Goal: Information Seeking & Learning: Learn about a topic

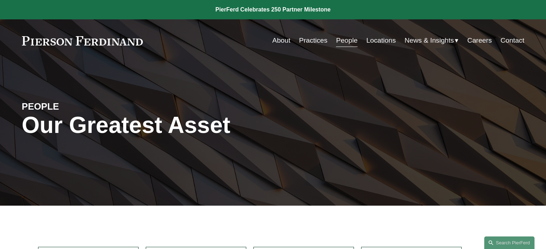
scroll to position [108, 0]
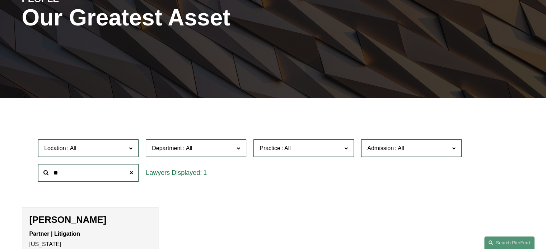
type input "*"
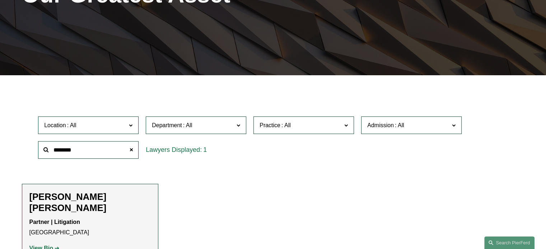
scroll to position [144, 0]
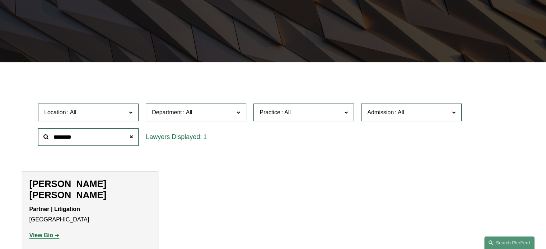
type input "********"
click at [39, 233] on strong "View Bio" at bounding box center [41, 236] width 24 height 6
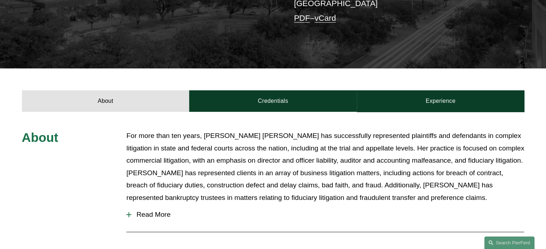
scroll to position [215, 0]
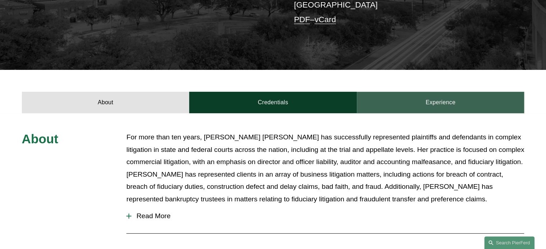
click at [446, 92] on link "Experience" at bounding box center [441, 103] width 168 height 22
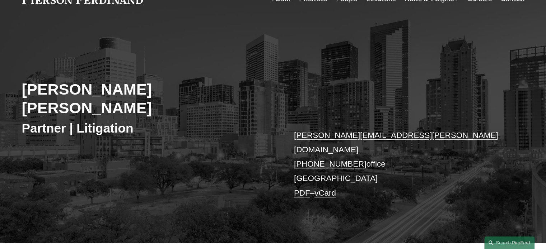
scroll to position [0, 0]
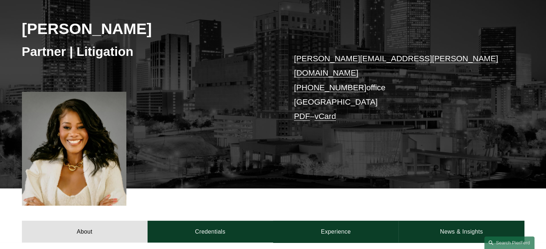
scroll to position [108, 0]
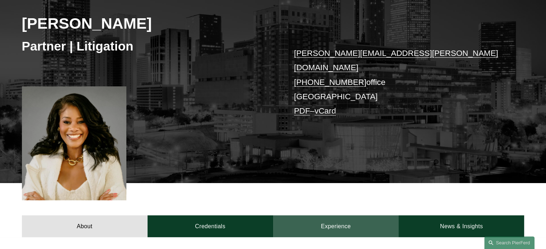
click at [345, 218] on link "Experience" at bounding box center [336, 227] width 126 height 22
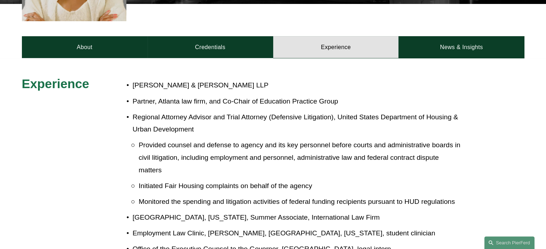
scroll to position [323, 0]
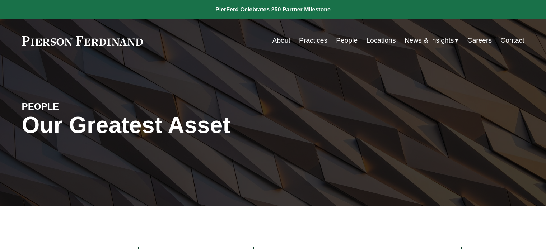
scroll to position [144, 0]
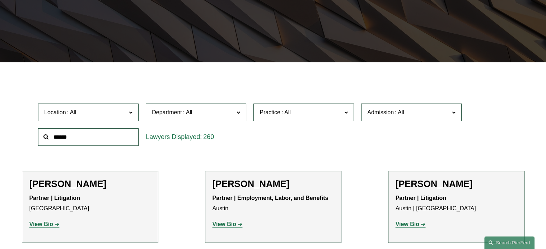
click at [80, 142] on input "text" at bounding box center [88, 137] width 100 height 18
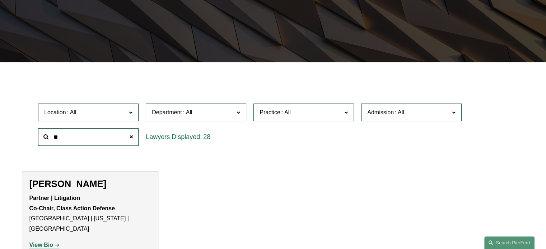
type input "*"
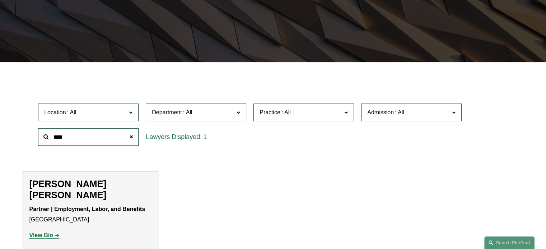
type input "****"
click at [47, 233] on strong "View Bio" at bounding box center [41, 236] width 24 height 6
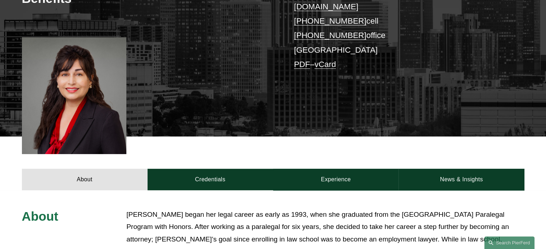
scroll to position [179, 0]
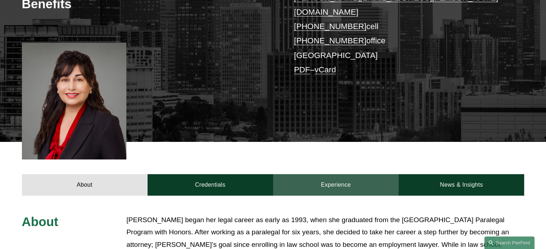
click at [339, 174] on link "Experience" at bounding box center [336, 185] width 126 height 22
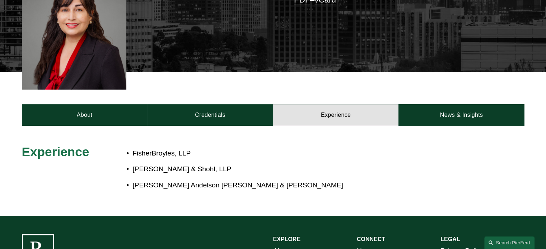
scroll to position [251, 0]
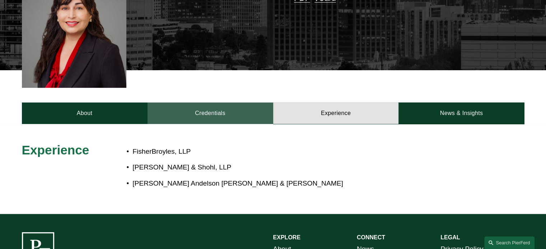
click at [209, 103] on link "Credentials" at bounding box center [210, 114] width 126 height 22
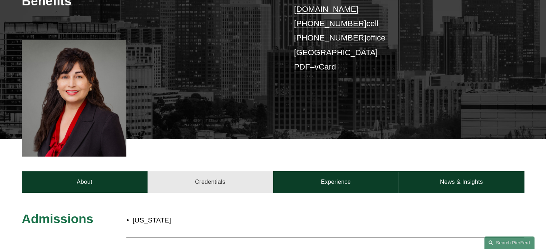
scroll to position [179, 0]
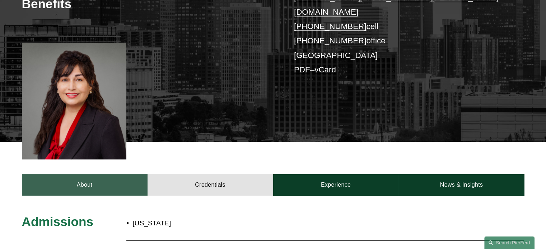
click at [99, 174] on link "About" at bounding box center [85, 185] width 126 height 22
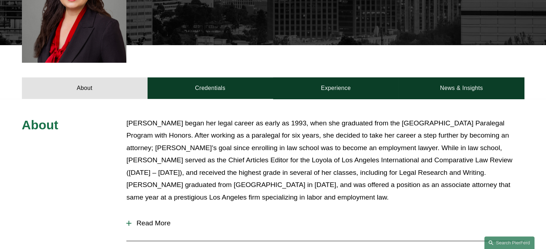
scroll to position [323, 0]
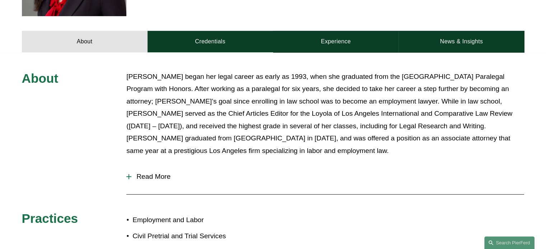
click at [129, 174] on div at bounding box center [128, 176] width 5 height 5
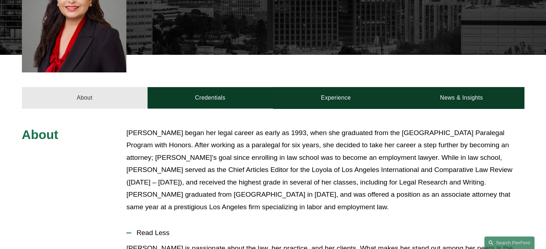
scroll to position [287, 0]
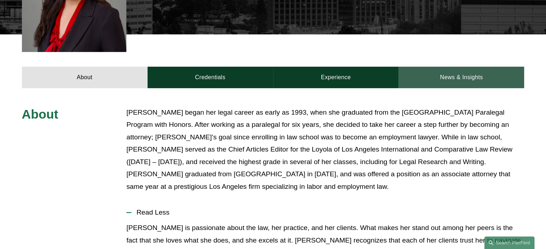
click at [453, 67] on link "News & Insights" at bounding box center [461, 78] width 126 height 22
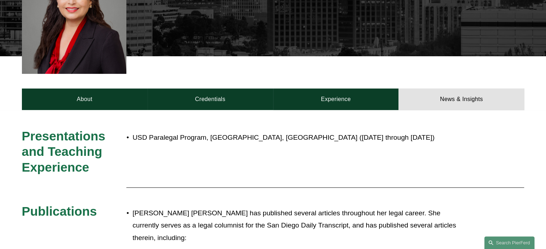
scroll to position [251, 0]
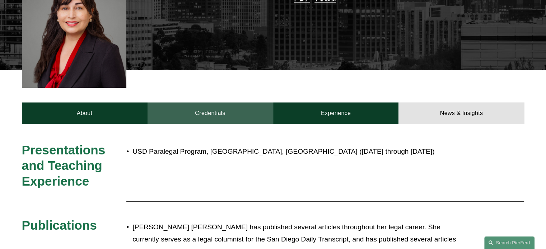
click at [226, 103] on link "Credentials" at bounding box center [210, 114] width 126 height 22
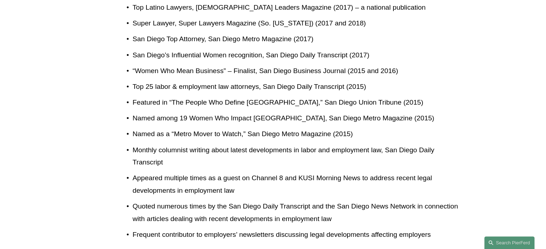
scroll to position [574, 0]
